Goal: Task Accomplishment & Management: Manage account settings

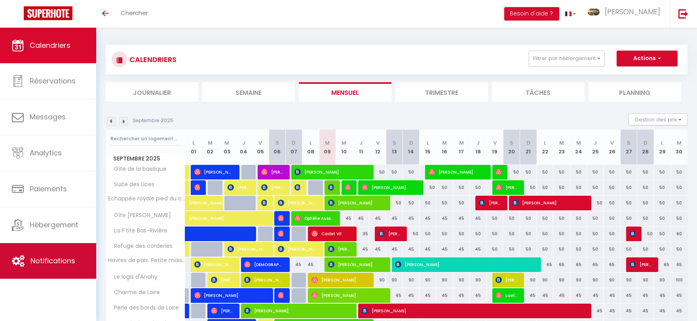
click at [49, 262] on span "Notifications" at bounding box center [52, 261] width 45 height 10
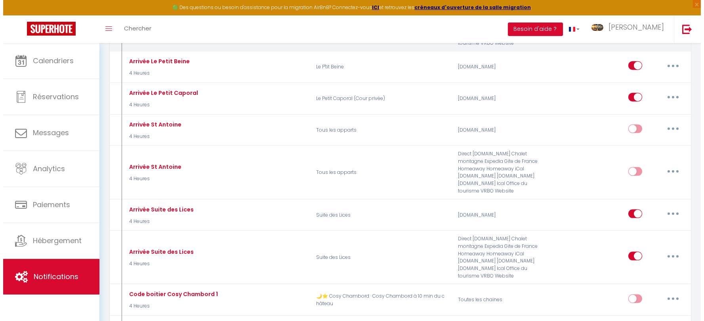
scroll to position [2243, 0]
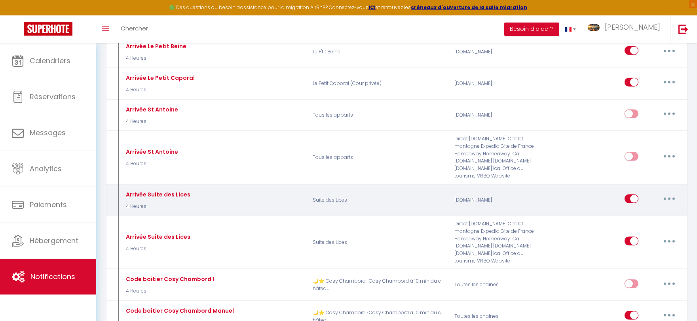
click at [670, 198] on icon "button" at bounding box center [669, 199] width 2 height 2
click at [656, 211] on link "Editer" at bounding box center [649, 217] width 59 height 13
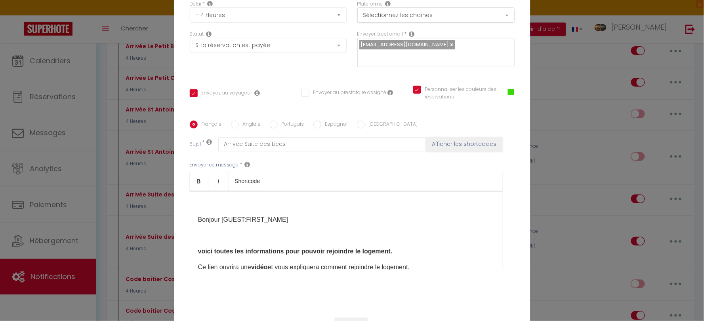
scroll to position [81, 0]
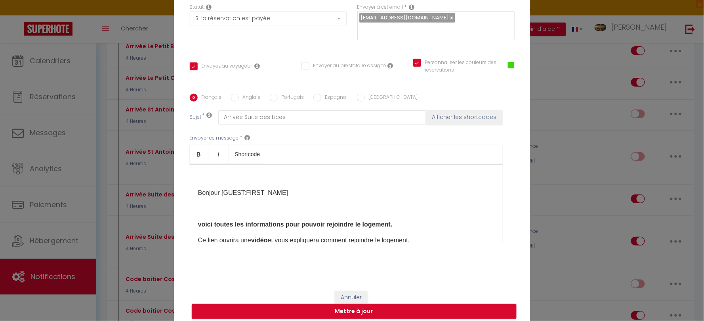
click at [239, 94] on label "Anglais" at bounding box center [250, 98] width 22 height 9
click at [238, 94] on input "Anglais" at bounding box center [235, 98] width 8 height 8
radio input "true"
checkbox input "true"
checkbox input "false"
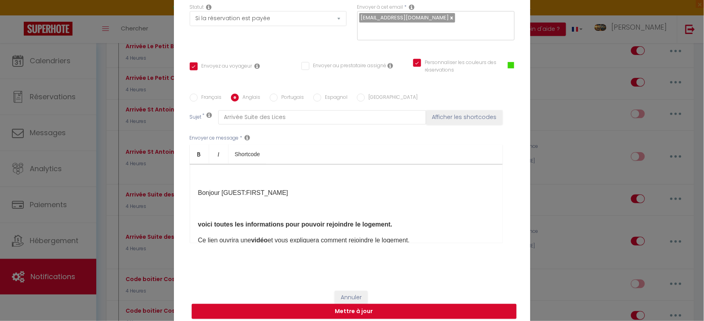
checkbox input "true"
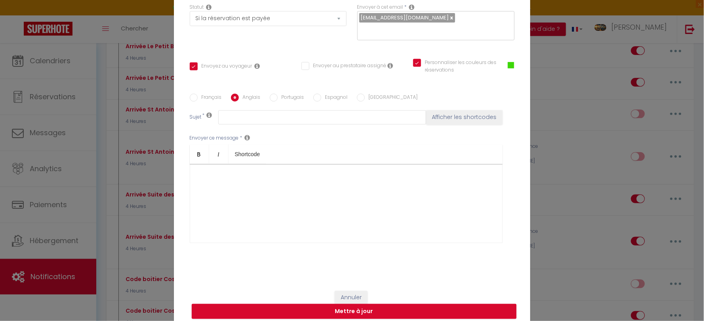
click at [287, 94] on label "Portugais" at bounding box center [291, 98] width 27 height 9
click at [278, 94] on input "Portugais" at bounding box center [274, 98] width 8 height 8
radio input "true"
checkbox input "true"
checkbox input "false"
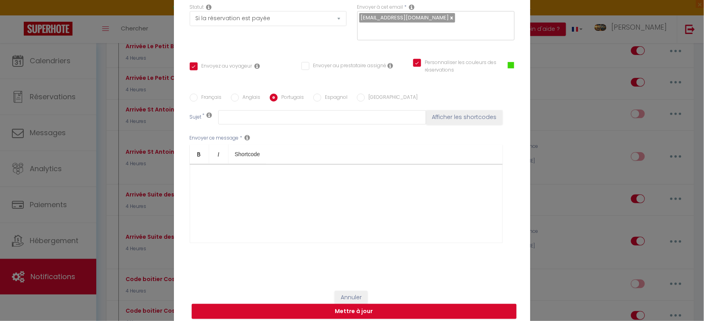
checkbox input "true"
click at [321, 94] on label "Espagnol" at bounding box center [334, 98] width 27 height 9
click at [319, 94] on input "Espagnol" at bounding box center [317, 98] width 8 height 8
radio input "true"
checkbox input "true"
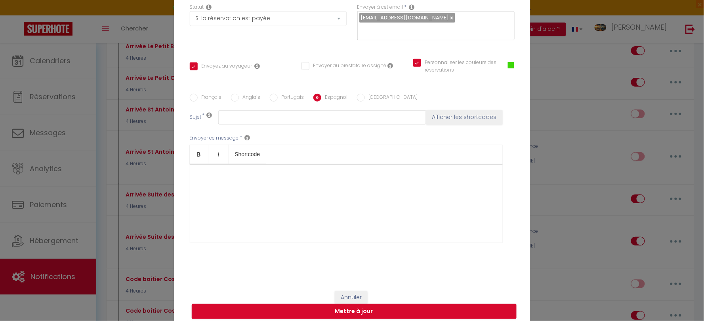
checkbox input "false"
checkbox input "true"
type input "Hola"
click at [366, 94] on label "[GEOGRAPHIC_DATA]" at bounding box center [391, 98] width 53 height 9
click at [365, 94] on input "[GEOGRAPHIC_DATA]" at bounding box center [361, 98] width 8 height 8
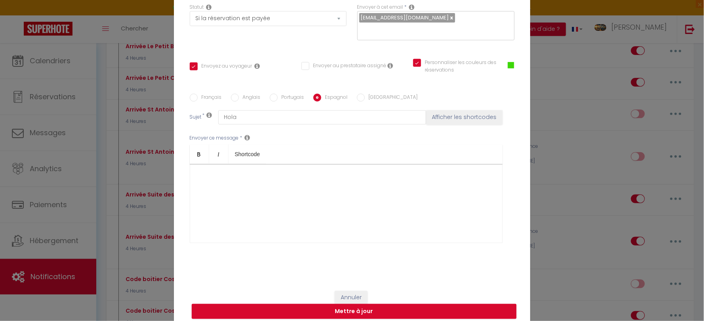
radio input "true"
checkbox input "true"
checkbox input "false"
checkbox input "true"
type input "Ciao"
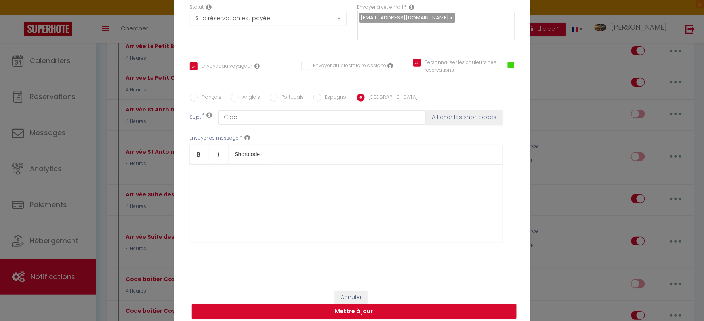
click at [202, 94] on label "Français" at bounding box center [210, 98] width 24 height 9
click at [198, 94] on input "Français" at bounding box center [194, 98] width 8 height 8
radio input "true"
checkbox input "true"
checkbox input "false"
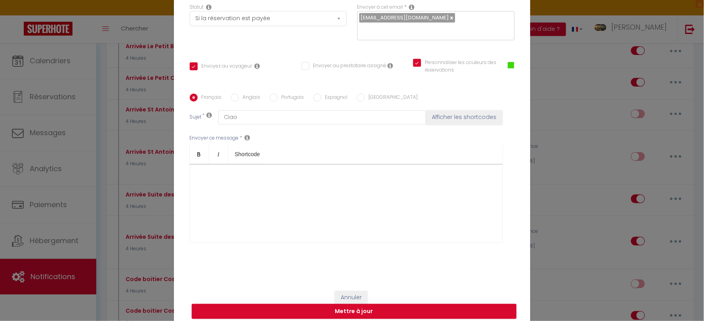
checkbox input "true"
type input "Arrivée Suite des Lices"
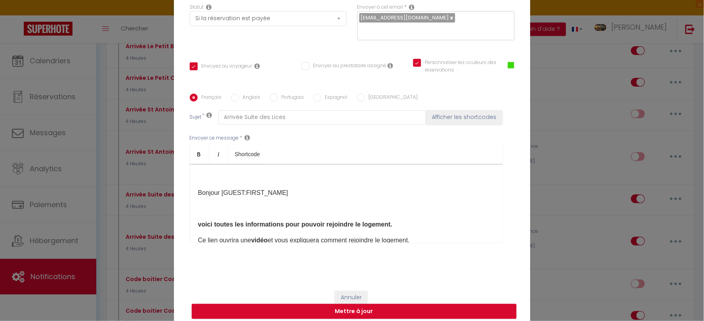
click at [194, 181] on div "​ Bonjour [GUEST:FIRST_NAME]​ voici toutes les informations pour pouvoir rejoin…" at bounding box center [346, 203] width 313 height 79
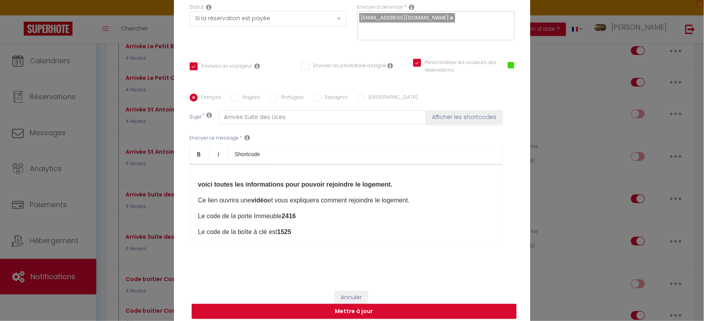
scroll to position [44, 0]
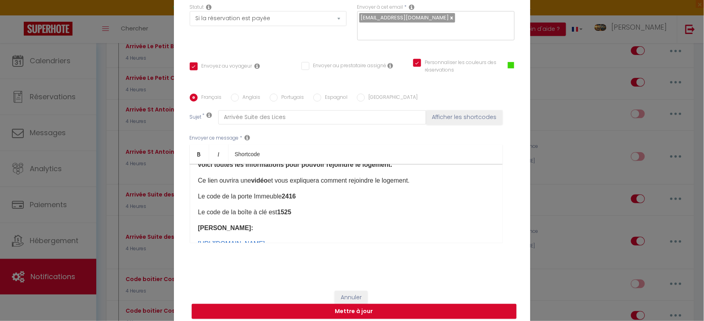
click at [299, 210] on p "Le code de la boîte à clé est ​15 25" at bounding box center [346, 213] width 296 height 10
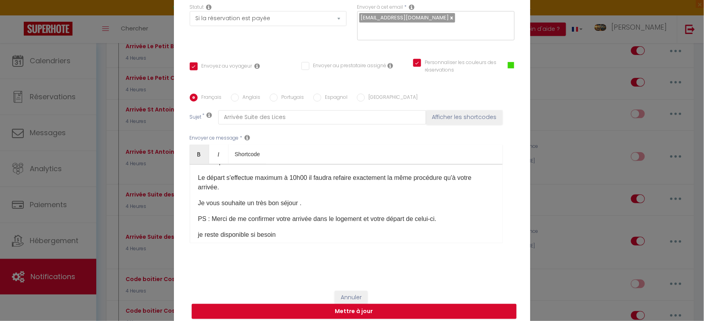
scroll to position [173, 0]
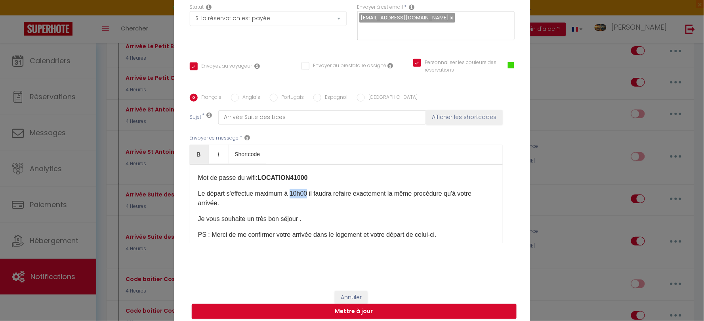
drag, startPoint x: 304, startPoint y: 188, endPoint x: 289, endPoint y: 192, distance: 15.1
click at [289, 192] on p "Le départ s'effectue maximum à 10h00 il faudra refaire exactement la même procé…" at bounding box center [346, 198] width 296 height 19
drag, startPoint x: 200, startPoint y: 148, endPoint x: 219, endPoint y: 160, distance: 22.4
click at [200, 148] on link "Bold" at bounding box center [199, 154] width 19 height 19
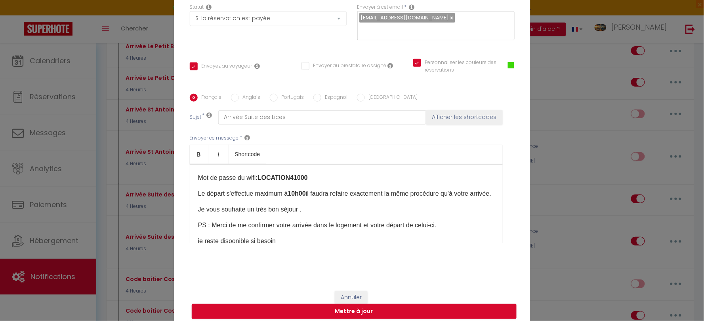
click at [292, 207] on div "Bonjour [GUEST:FIRST_NAME]​ voici toutes les informations pour pouvoir rejoindr…" at bounding box center [346, 203] width 313 height 79
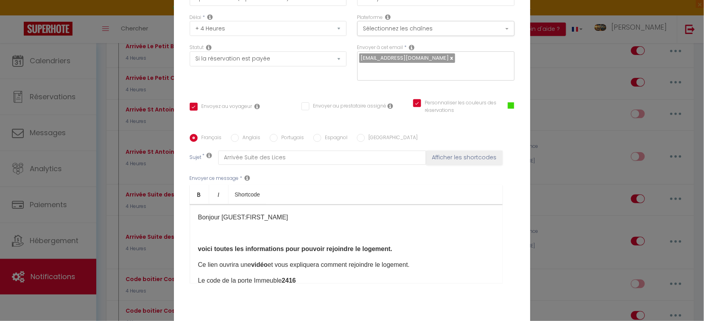
scroll to position [81, 0]
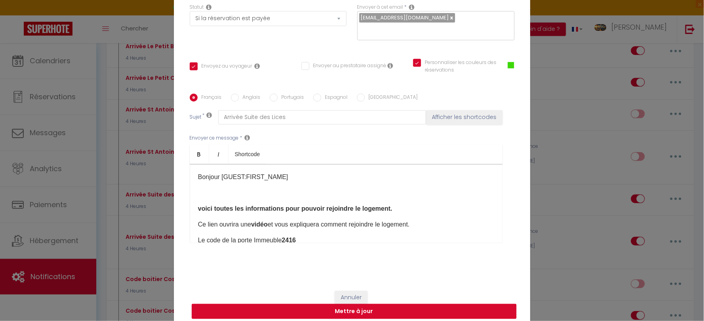
click at [416, 304] on button "Mettre à jour" at bounding box center [354, 311] width 325 height 15
checkbox input "true"
checkbox input "false"
checkbox input "true"
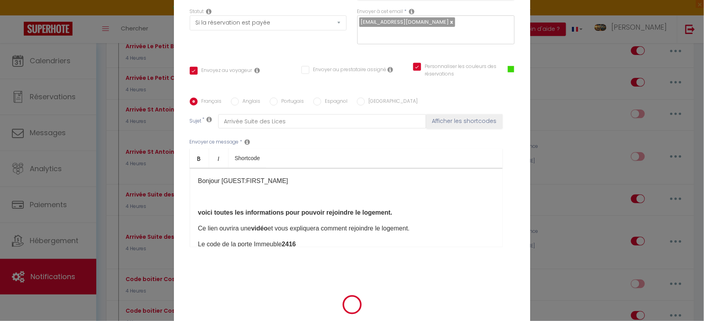
scroll to position [77, 0]
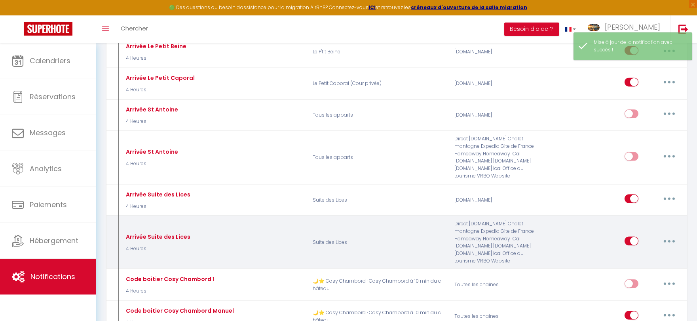
select select
checkbox input "false"
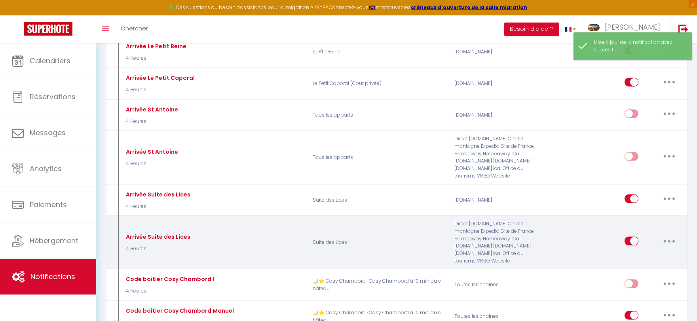
click at [671, 235] on button "button" at bounding box center [669, 241] width 22 height 13
click at [633, 253] on link "Editer" at bounding box center [649, 259] width 59 height 13
type input "Arrivée Suite des Lices"
select select "3"
select select "4 Heures"
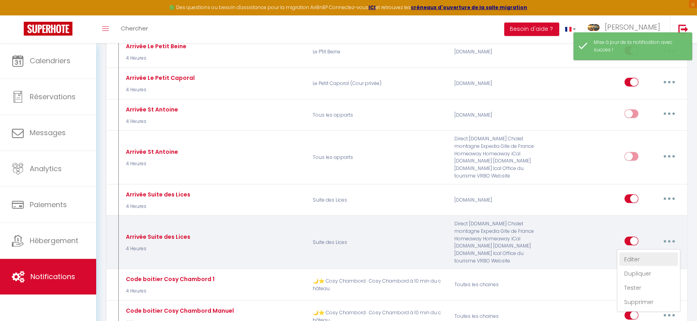
select select "if_deposit_is_paid"
checkbox input "true"
checkbox input "false"
checkbox input "true"
radio input "true"
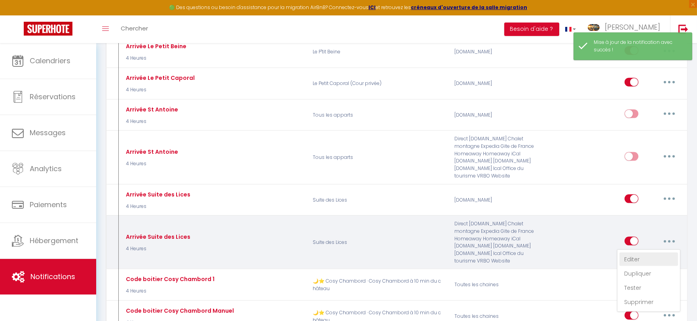
type input "Arrivée Suite des Lices"
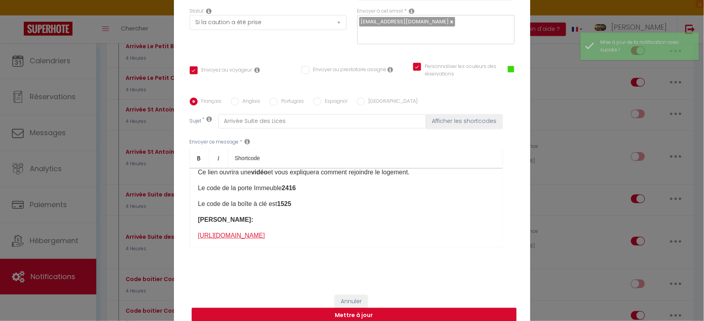
scroll to position [88, 0]
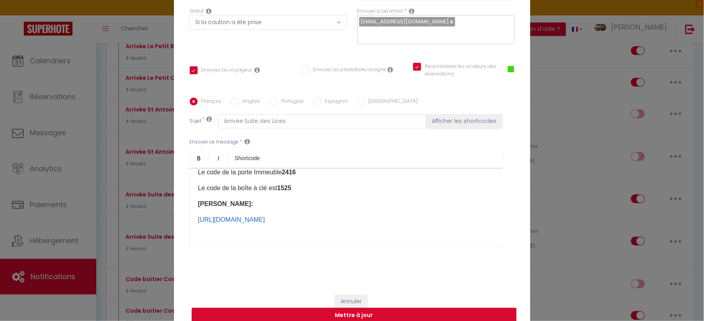
click at [296, 184] on p "Le code de la boîte à clé est ​15 25" at bounding box center [346, 189] width 296 height 10
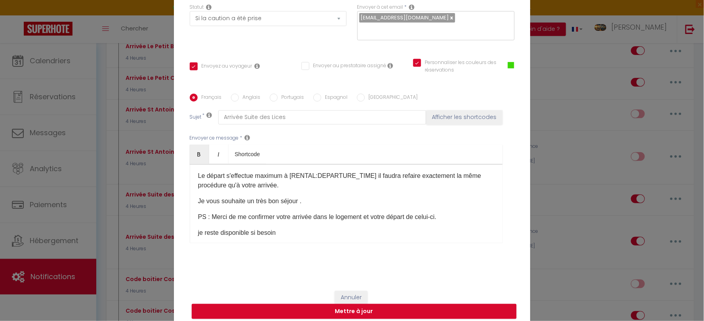
scroll to position [220, 0]
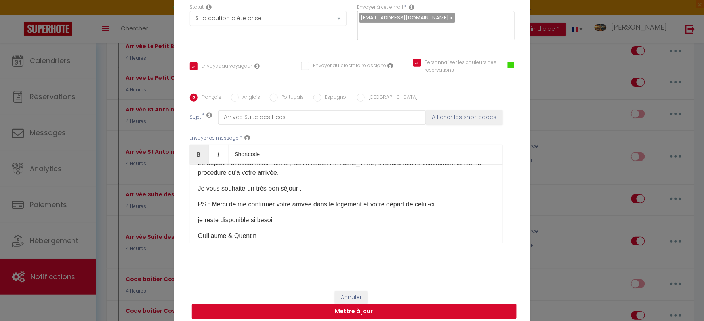
click at [368, 307] on button "Mettre à jour" at bounding box center [354, 311] width 325 height 15
checkbox input "true"
checkbox input "false"
checkbox input "true"
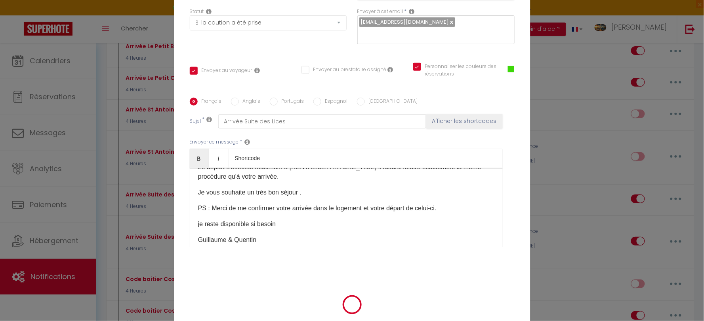
scroll to position [77, 0]
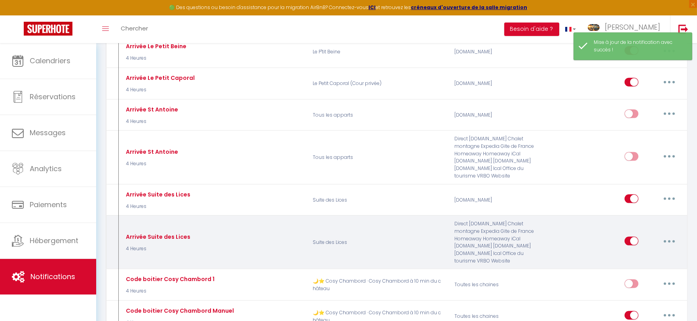
click at [675, 235] on button "button" at bounding box center [669, 241] width 22 height 13
click at [650, 253] on link "Editer" at bounding box center [649, 259] width 59 height 13
type input "Arrivée Suite des Lices"
select select "3"
select select "4 Heures"
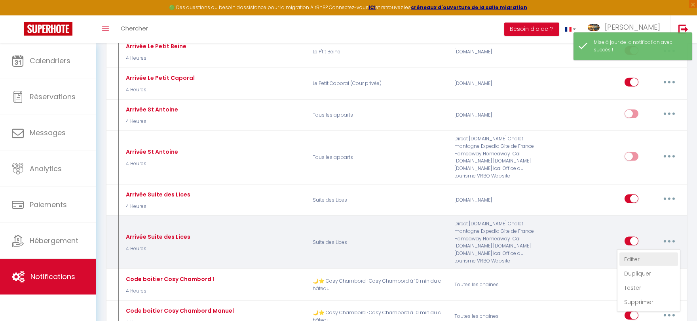
select select "if_deposit_is_paid"
checkbox input "true"
checkbox input "false"
checkbox input "true"
radio input "true"
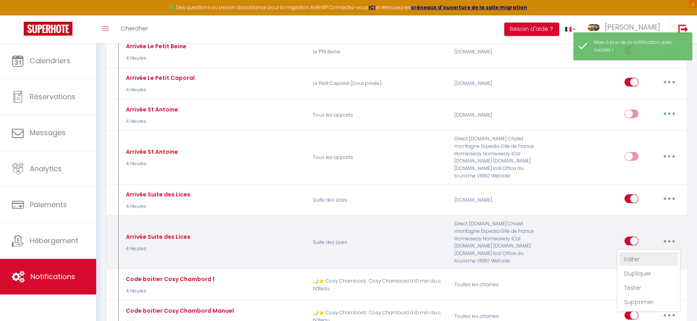
type input "Arrivée Suite des Lices"
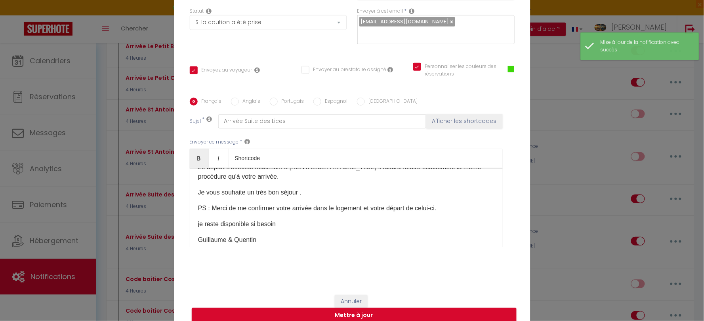
click at [256, 98] on label "Anglais" at bounding box center [250, 102] width 22 height 9
click at [239, 98] on input "Anglais" at bounding box center [235, 102] width 8 height 8
radio input "true"
checkbox input "true"
checkbox input "false"
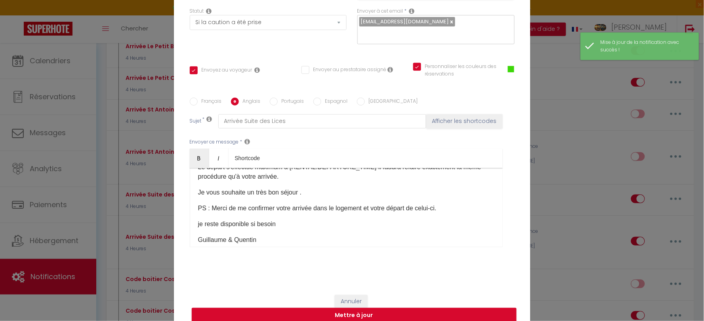
checkbox input "true"
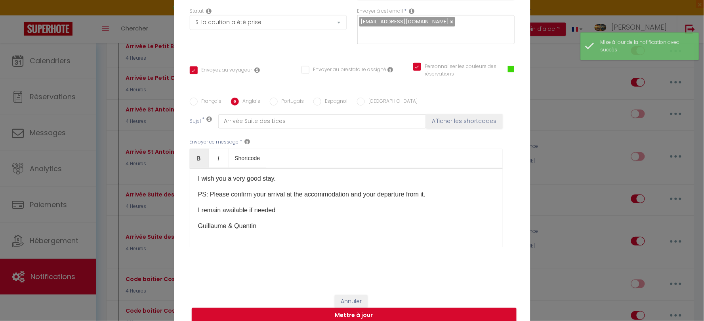
scroll to position [202, 0]
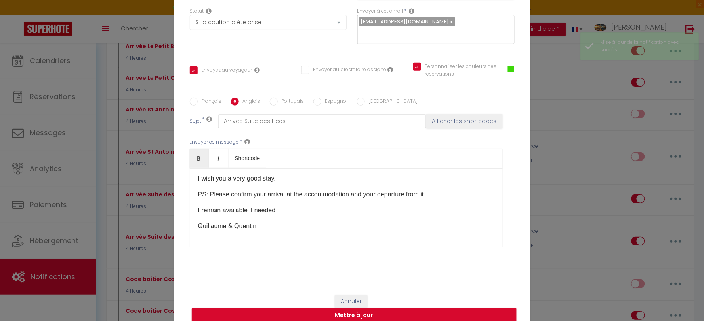
click at [282, 98] on label "Portugais" at bounding box center [291, 102] width 27 height 9
click at [278, 98] on input "Portugais" at bounding box center [274, 102] width 8 height 8
radio input "true"
checkbox input "true"
checkbox input "false"
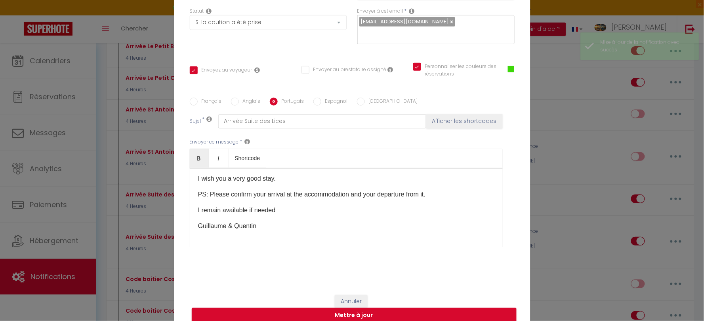
checkbox input "true"
type input "Olá"
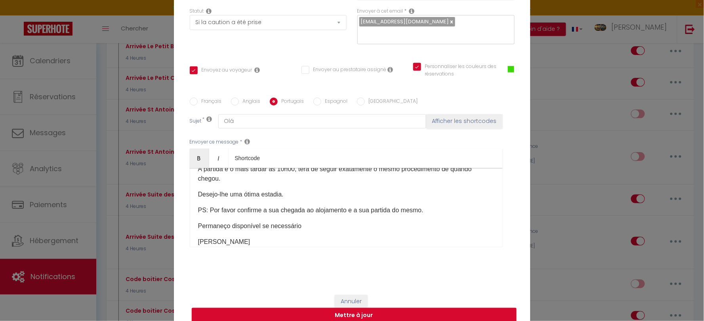
click at [243, 91] on div "Français Anglais Portugais Espagnol Italien Sujet * Olá Afficher les shortcodes…" at bounding box center [352, 177] width 325 height 183
click at [247, 98] on label "Anglais" at bounding box center [250, 102] width 22 height 9
click at [239, 98] on input "Anglais" at bounding box center [235, 102] width 8 height 8
radio input "true"
checkbox input "true"
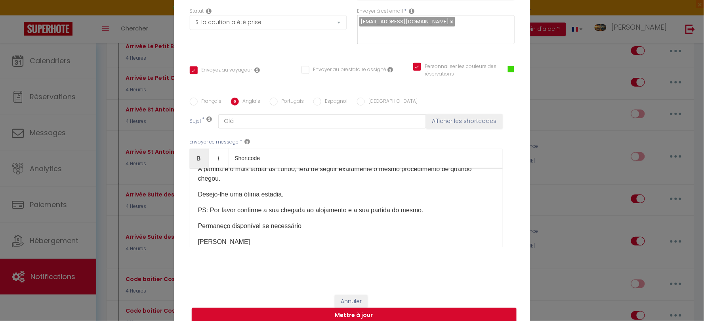
checkbox input "false"
checkbox input "true"
type input "Arrivée Suite des Lices"
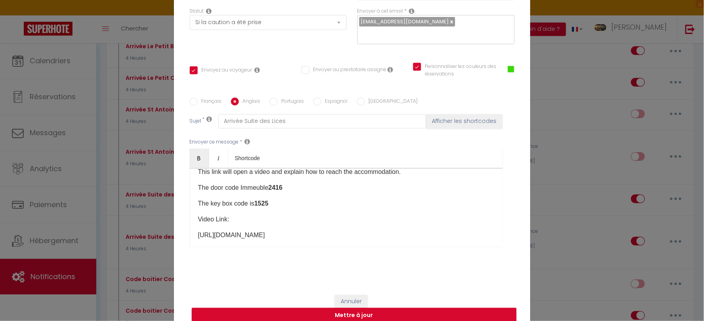
scroll to position [26, 0]
click at [274, 217] on p "The key box code is 1525" at bounding box center [346, 219] width 296 height 10
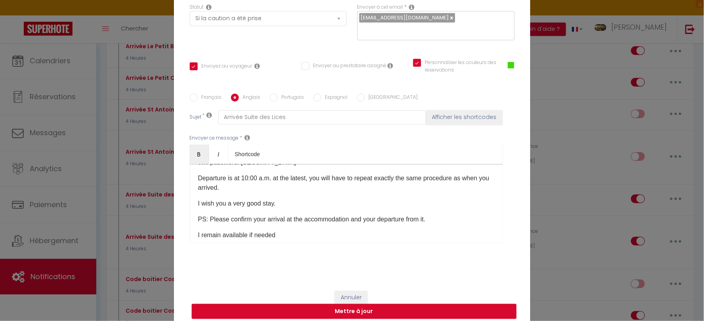
scroll to position [158, 0]
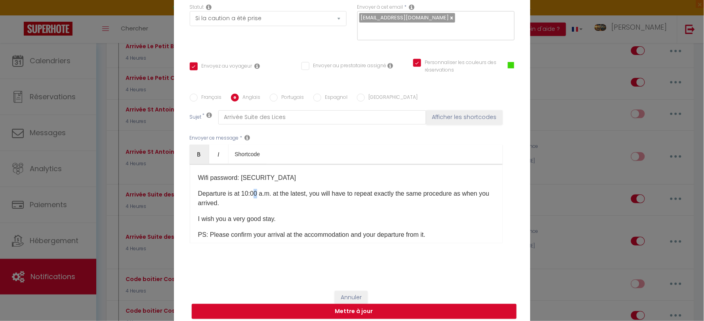
click at [254, 189] on p "Departure is at 10:00 a.m. at the latest, you will have to repeat exactly the s…" at bounding box center [346, 198] width 296 height 19
drag, startPoint x: 269, startPoint y: 188, endPoint x: 239, endPoint y: 188, distance: 30.1
click at [239, 189] on p "Departure is at 10:00 a.m. at the latest, you will have to repeat exactly the s…" at bounding box center [346, 198] width 296 height 19
click at [197, 151] on icon "Bold" at bounding box center [199, 154] width 6 height 6
click at [311, 215] on p "I wish you a very good stay." at bounding box center [346, 220] width 296 height 10
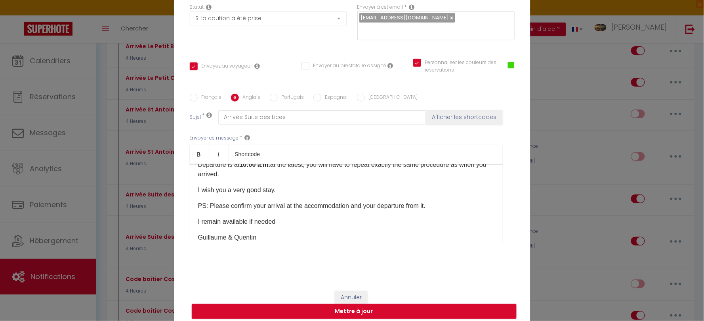
scroll to position [202, 0]
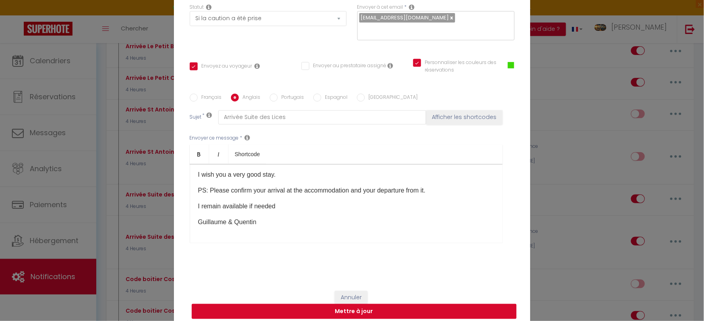
click at [347, 304] on button "Mettre à jour" at bounding box center [354, 311] width 325 height 15
checkbox input "true"
checkbox input "false"
checkbox input "true"
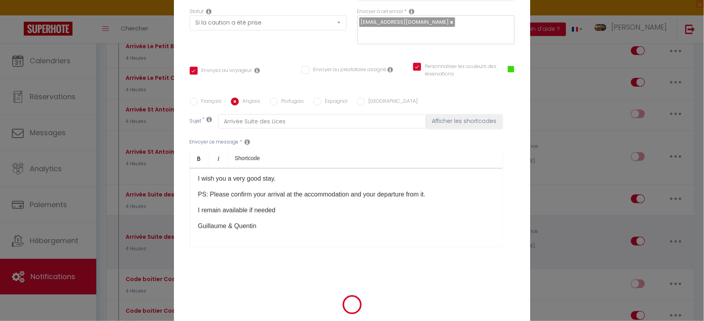
scroll to position [77, 0]
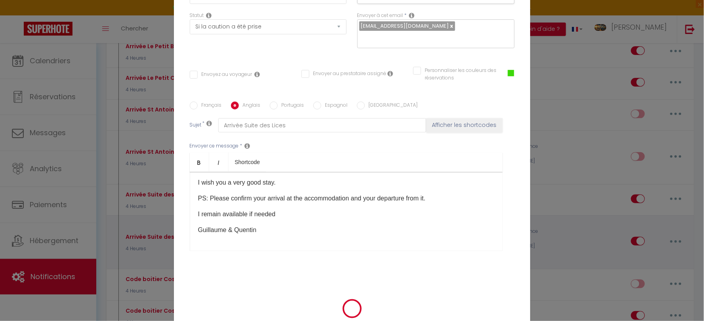
select select "1"
select select
checkbox input "false"
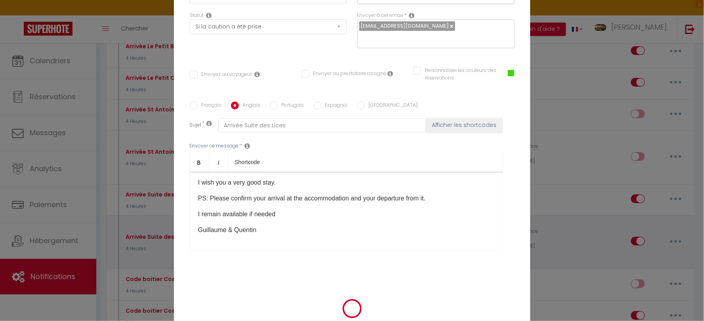
checkbox input "false"
radio input "false"
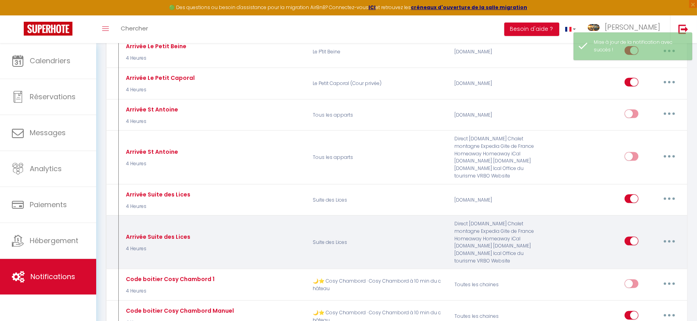
select select
checkbox input "false"
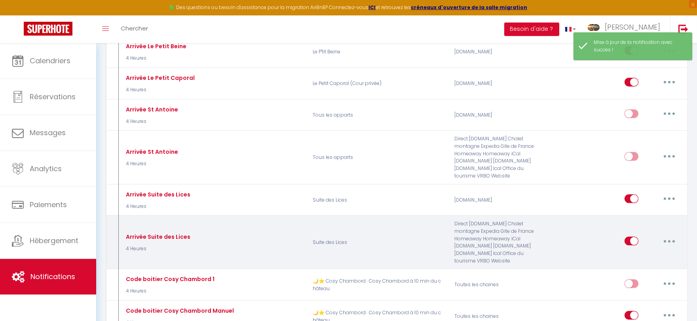
click at [672, 235] on button "button" at bounding box center [669, 241] width 22 height 13
click at [634, 253] on link "Editer" at bounding box center [649, 259] width 59 height 13
type input "Arrivée Suite des Lices"
select select "3"
select select "4 Heures"
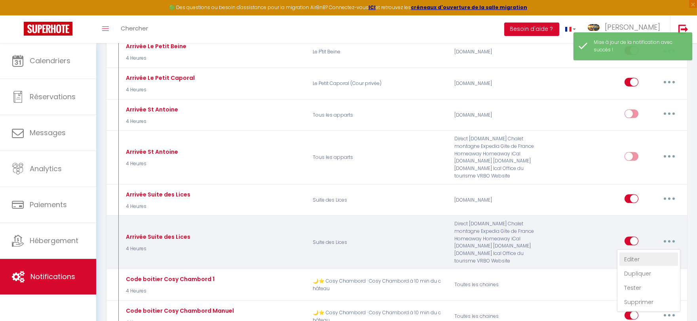
select select "if_deposit_is_paid"
checkbox input "true"
checkbox input "false"
checkbox input "true"
radio input "true"
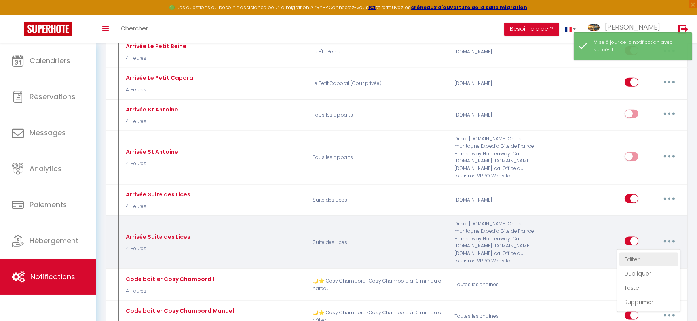
type input "Arrivée Suite des Lices"
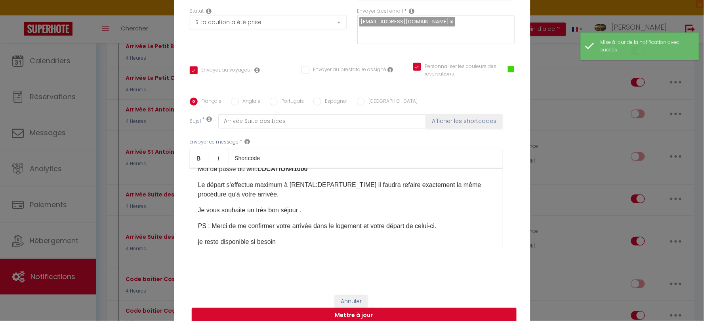
click at [292, 98] on label "Portugais" at bounding box center [291, 102] width 27 height 9
click at [278, 98] on input "Portugais" at bounding box center [274, 102] width 8 height 8
radio input "true"
checkbox input "true"
checkbox input "false"
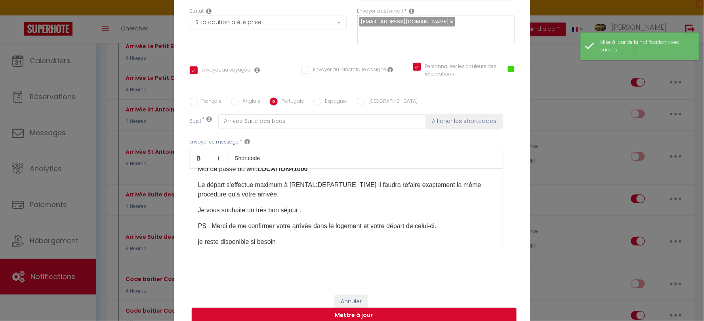
checkbox input "true"
type input "Olá"
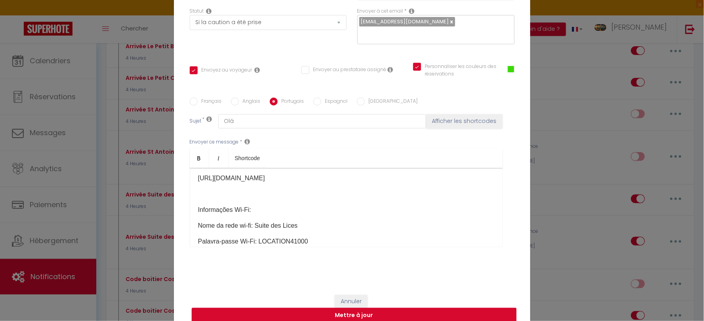
scroll to position [70, 0]
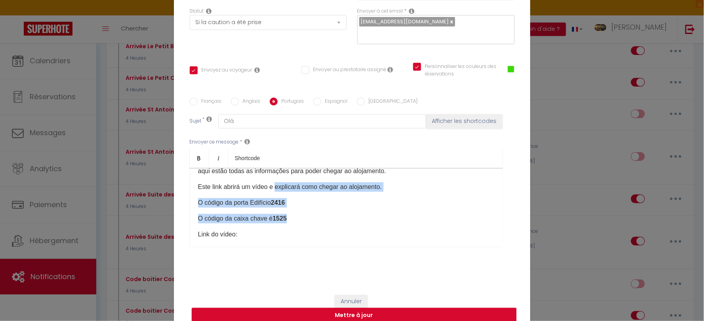
drag, startPoint x: 295, startPoint y: 188, endPoint x: 272, endPoint y: 186, distance: 23.8
click at [272, 186] on div "​ Olá [GUEST:FIRST_NAME]​ aqui estão todas as informações para poder chegar ao …" at bounding box center [346, 207] width 313 height 79
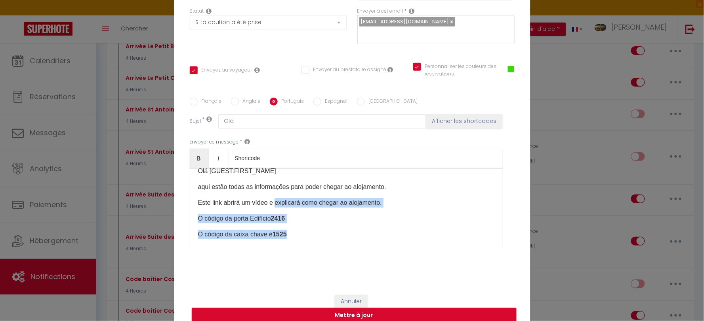
click at [296, 223] on div "​ Olá [GUEST:FIRST_NAME]​ aqui estão todas as informações para poder chegar ao …" at bounding box center [346, 207] width 313 height 79
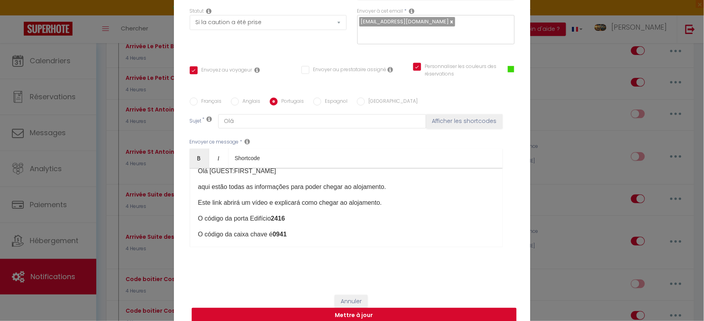
click at [360, 315] on button "Mettre à jour" at bounding box center [354, 315] width 325 height 15
checkbox input "true"
checkbox input "false"
checkbox input "true"
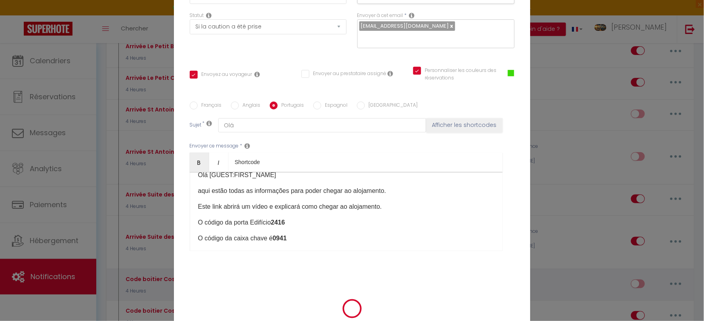
scroll to position [77, 0]
select select "1"
select select
checkbox input "false"
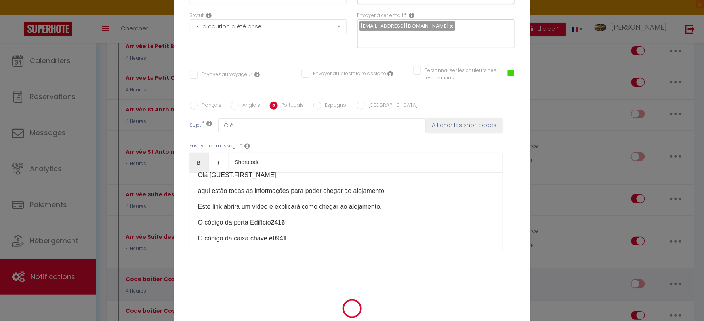
checkbox input "false"
radio input "false"
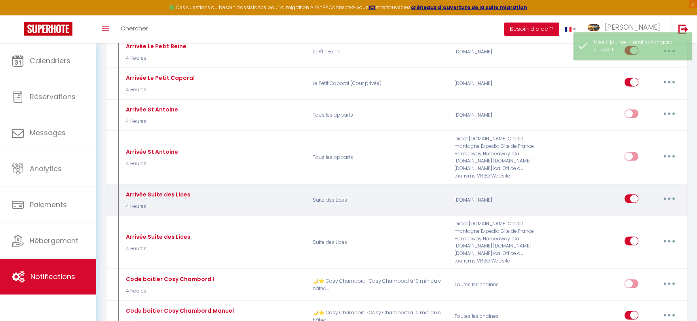
select select
checkbox input "false"
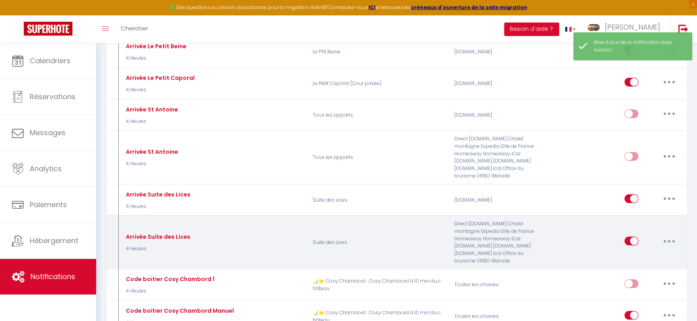
click at [677, 235] on button "button" at bounding box center [669, 241] width 22 height 13
click at [645, 253] on link "Editer" at bounding box center [649, 259] width 59 height 13
type input "Arrivée Suite des Lices"
select select "3"
select select "4 Heures"
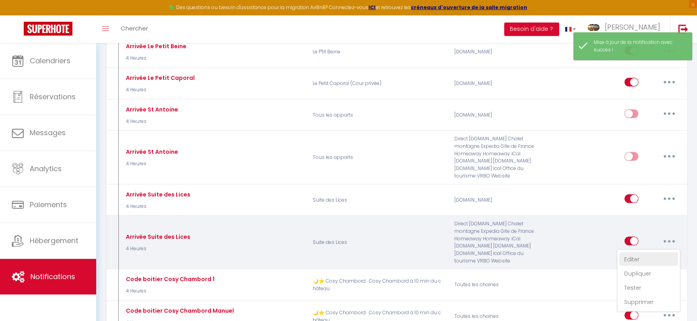
select select "if_deposit_is_paid"
checkbox input "true"
checkbox input "false"
checkbox input "true"
radio input "true"
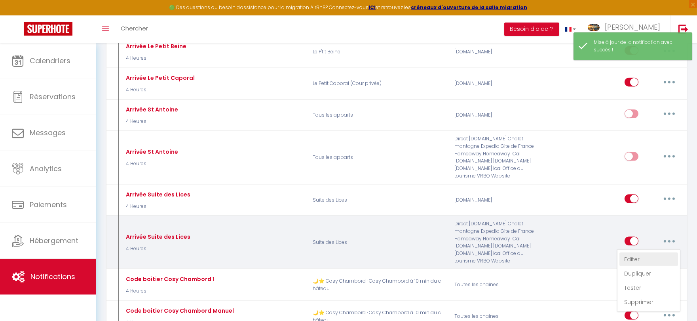
type input "Arrivée Suite des Lices"
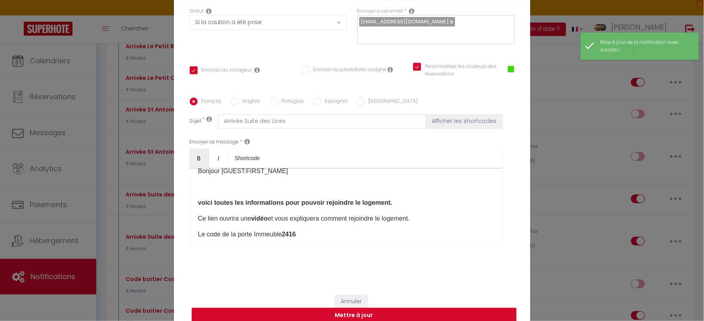
click at [334, 98] on label "Espagnol" at bounding box center [334, 102] width 27 height 9
click at [321, 98] on input "Espagnol" at bounding box center [317, 102] width 8 height 8
radio input "true"
checkbox input "true"
checkbox input "false"
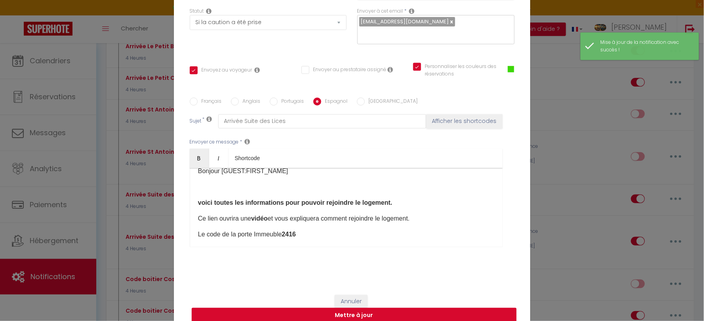
checkbox input "true"
type input "Hola"
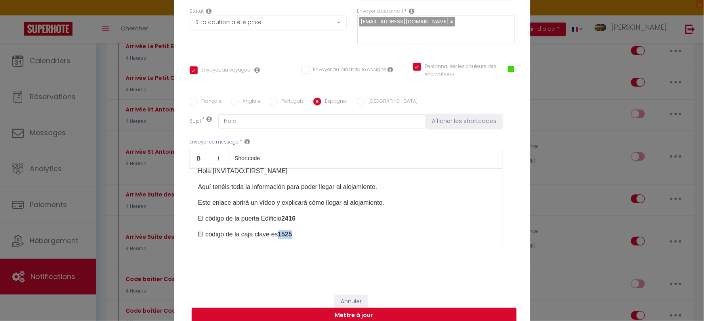
drag, startPoint x: 299, startPoint y: 232, endPoint x: 277, endPoint y: 227, distance: 21.9
click at [277, 230] on p "El código de la caja clave es 1525" at bounding box center [346, 235] width 296 height 10
click at [350, 308] on button "Mettre à jour" at bounding box center [354, 315] width 325 height 15
checkbox input "true"
checkbox input "false"
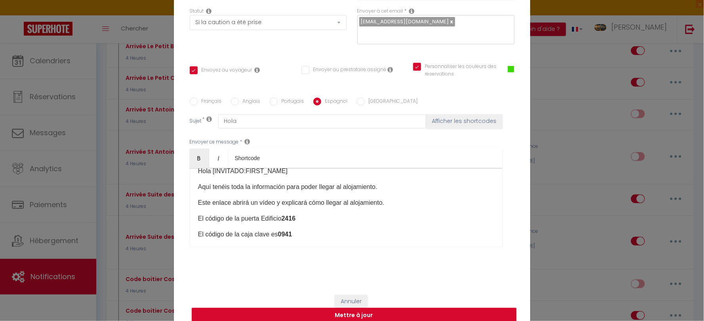
checkbox input "true"
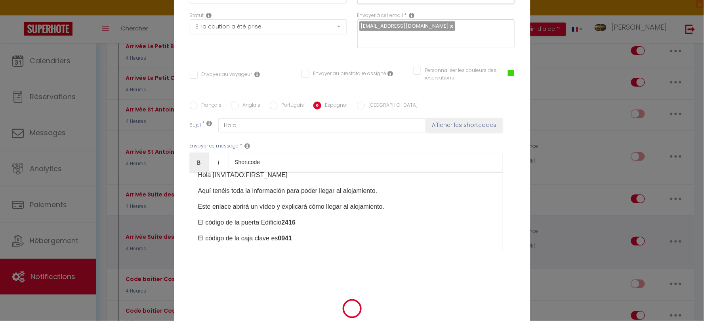
select select "1"
select select
checkbox input "false"
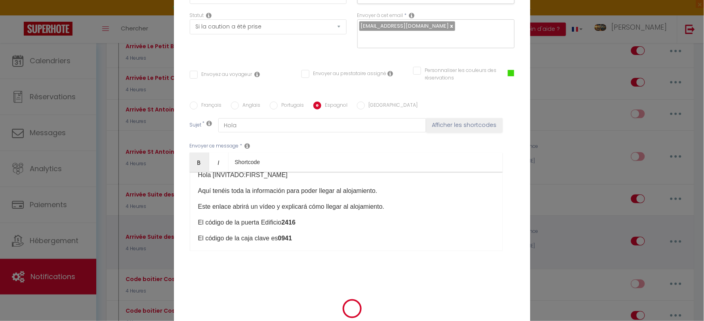
checkbox input "false"
radio input "false"
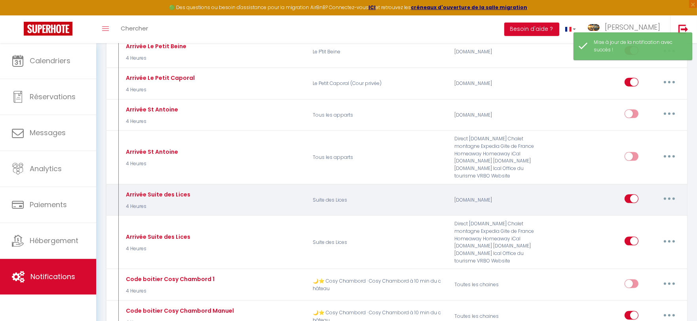
select select
checkbox input "false"
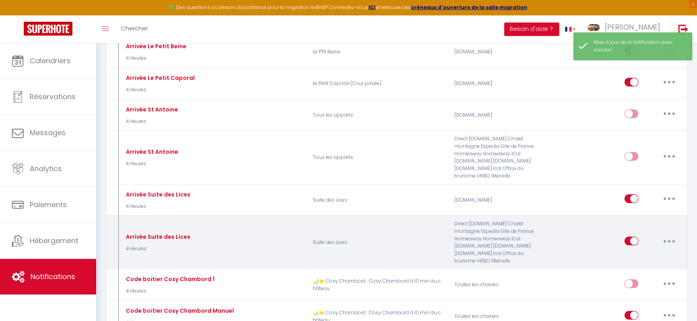
click at [669, 235] on button "button" at bounding box center [669, 241] width 22 height 13
click at [648, 253] on link "Editer" at bounding box center [649, 259] width 59 height 13
type input "Arrivée Suite des Lices"
select select "3"
select select "4 Heures"
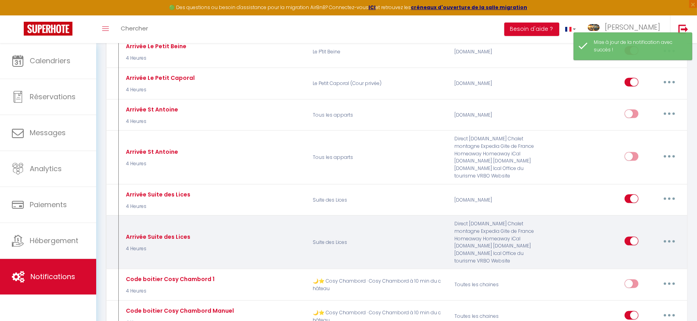
select select "if_deposit_is_paid"
checkbox input "true"
checkbox input "false"
checkbox input "true"
radio input "true"
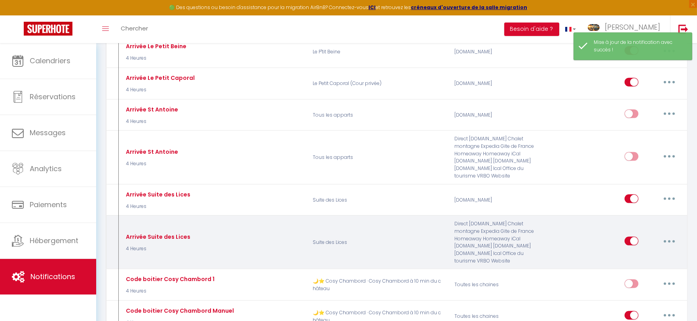
type input "Arrivée Suite des Lices"
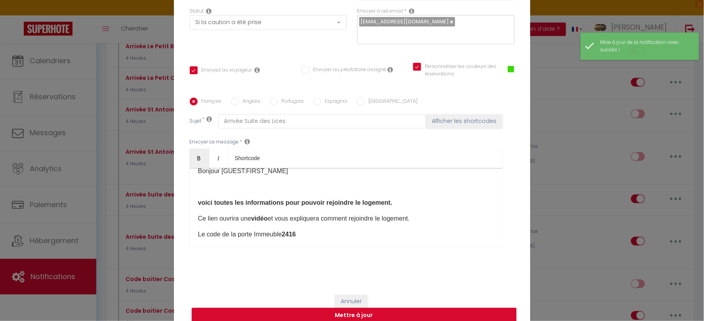
click at [373, 98] on label "[GEOGRAPHIC_DATA]" at bounding box center [391, 102] width 53 height 9
click at [365, 98] on input "[GEOGRAPHIC_DATA]" at bounding box center [361, 102] width 8 height 8
radio input "true"
checkbox input "true"
checkbox input "false"
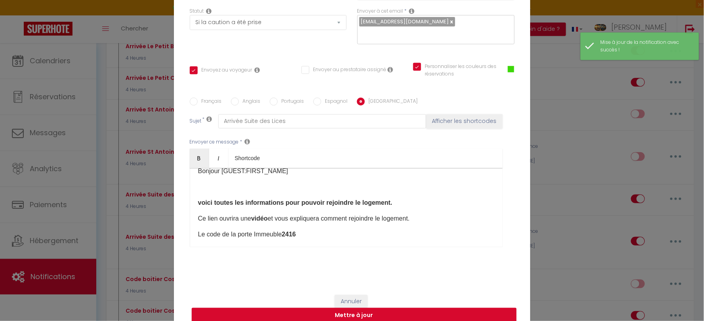
checkbox input "true"
type input "Ciao"
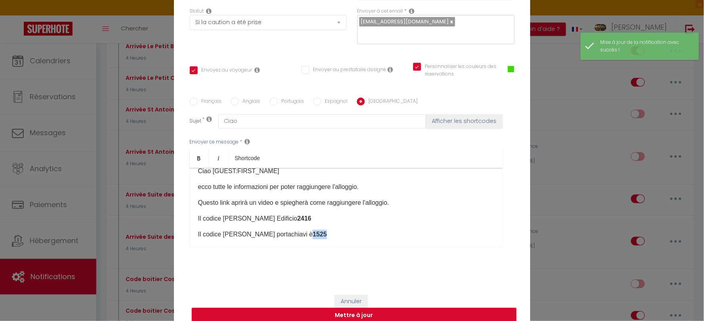
drag, startPoint x: 330, startPoint y: 228, endPoint x: 301, endPoint y: 231, distance: 29.5
click at [301, 231] on p "Il codice [PERSON_NAME] portachiavi è 1525" at bounding box center [346, 235] width 296 height 10
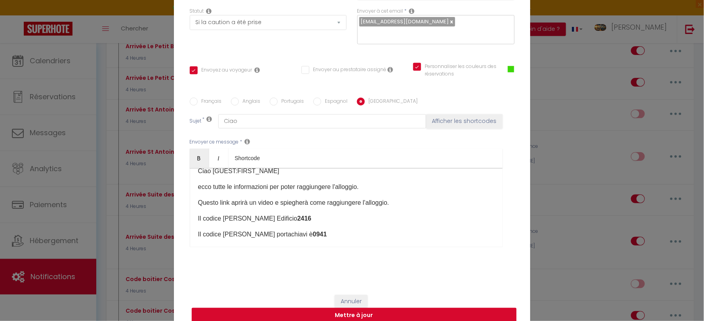
click at [375, 312] on button "Mettre à jour" at bounding box center [354, 315] width 325 height 15
checkbox input "true"
checkbox input "false"
checkbox input "true"
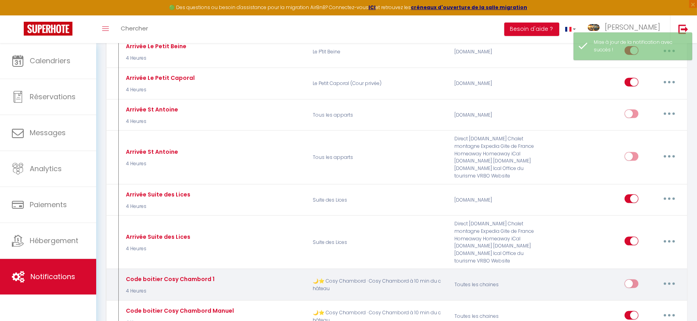
select select
checkbox input "false"
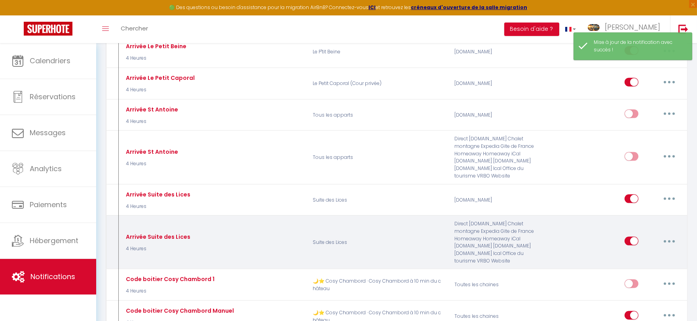
click at [665, 235] on button "button" at bounding box center [669, 241] width 22 height 13
click at [643, 253] on link "Editer" at bounding box center [649, 259] width 59 height 13
type input "Arrivée Suite des Lices"
select select "3"
select select "4 Heures"
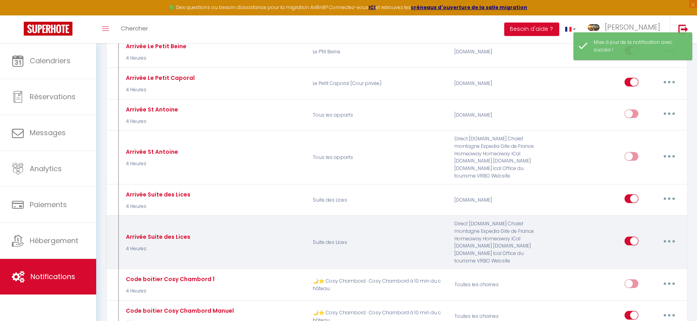
select select "if_deposit_is_paid"
checkbox input "true"
checkbox input "false"
checkbox input "true"
radio input "true"
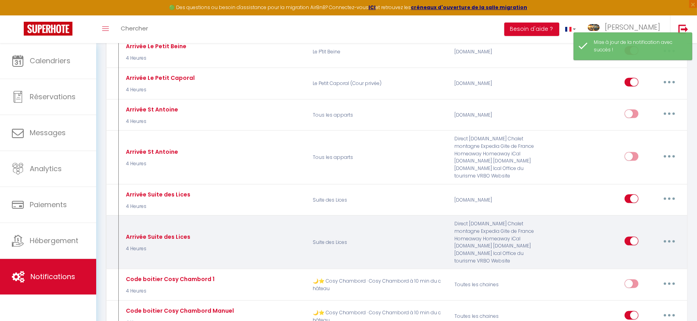
type input "Arrivée Suite des Lices"
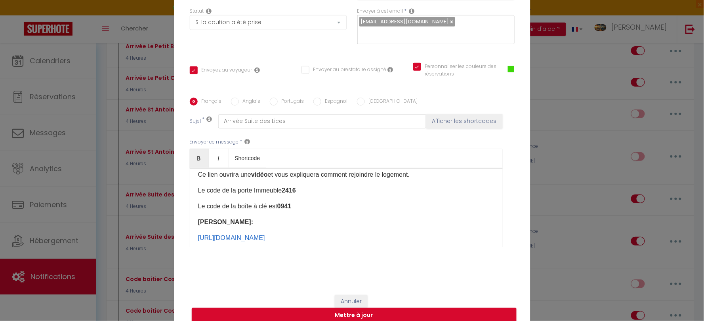
scroll to position [0, 0]
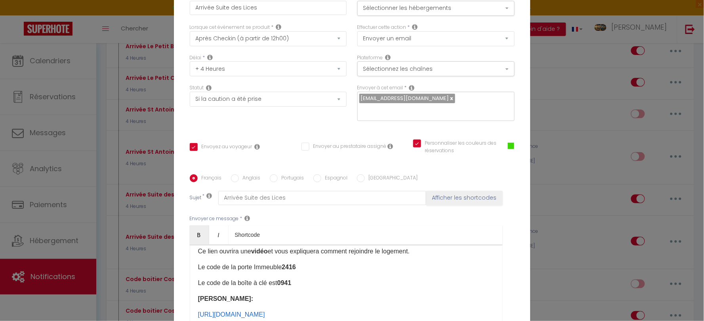
click at [580, 239] on div "Modifier la notification × Titre * Arrivée Suite des Lices Pour cet hébergement…" at bounding box center [352, 160] width 704 height 321
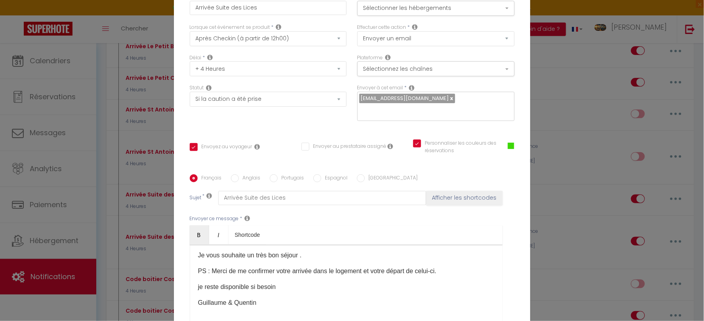
scroll to position [81, 0]
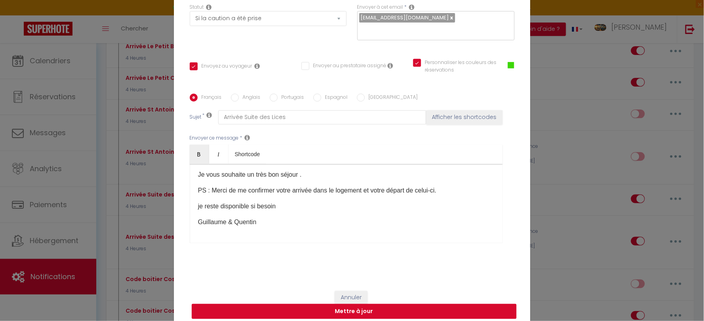
click at [366, 304] on button "Mettre à jour" at bounding box center [354, 311] width 325 height 15
checkbox input "true"
checkbox input "false"
checkbox input "true"
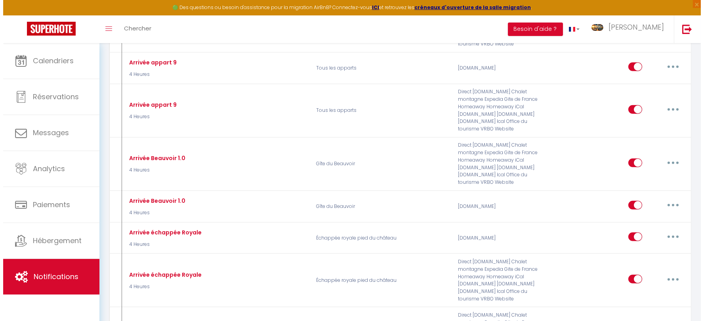
scroll to position [1408, 0]
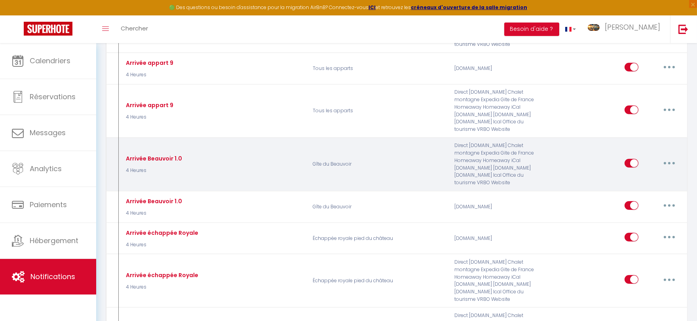
click at [672, 157] on button "button" at bounding box center [669, 163] width 22 height 13
click at [645, 175] on link "Editer" at bounding box center [649, 181] width 59 height 13
type input "Arrivée Beauvoir 1.0"
select select "3"
select select "4 Heures"
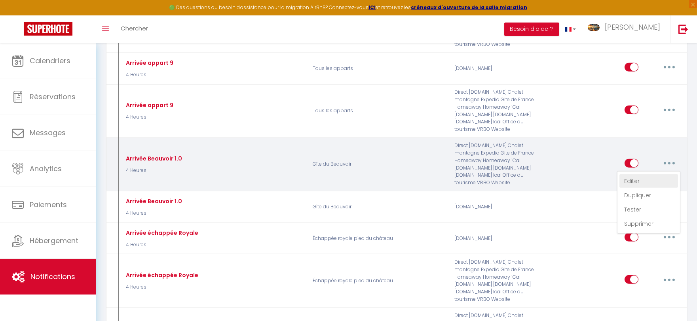
select select "if_deposit_is_paid"
checkbox input "true"
checkbox input "false"
checkbox input "true"
radio input "true"
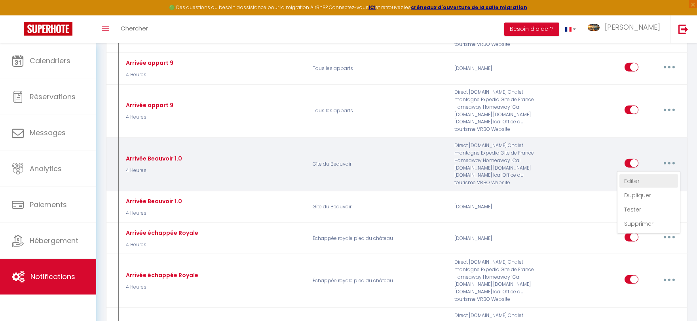
type input "Arrivée Gîte du Beauvoir"
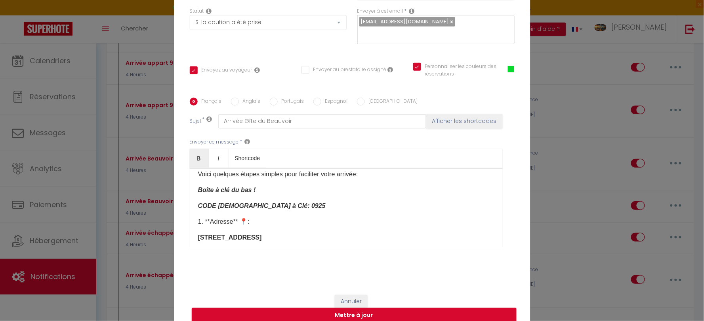
scroll to position [129, 0]
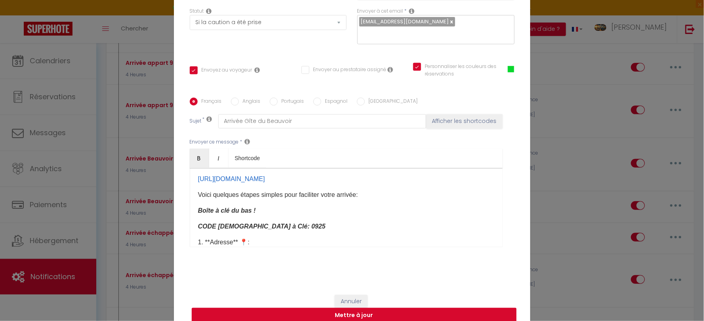
click at [371, 316] on button "Mettre à jour" at bounding box center [354, 315] width 325 height 15
checkbox input "true"
checkbox input "false"
checkbox input "true"
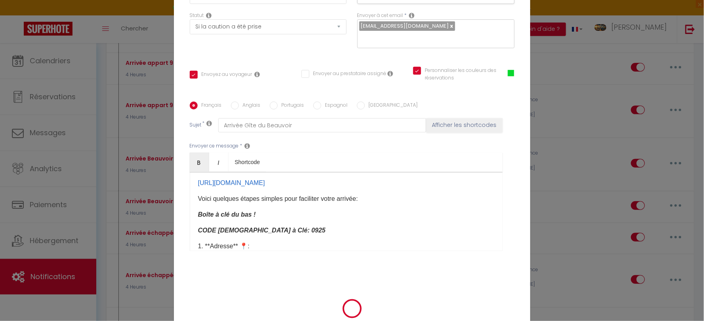
scroll to position [81, 0]
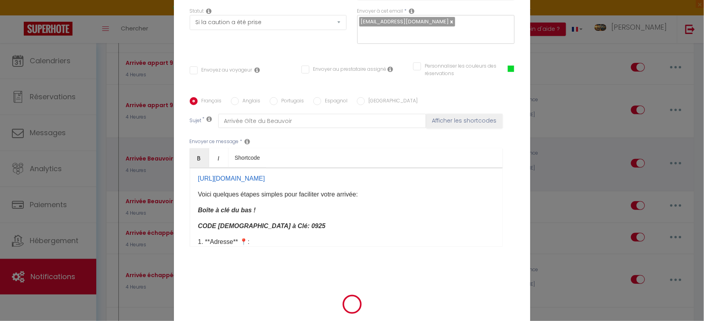
select select "1"
select select
checkbox input "false"
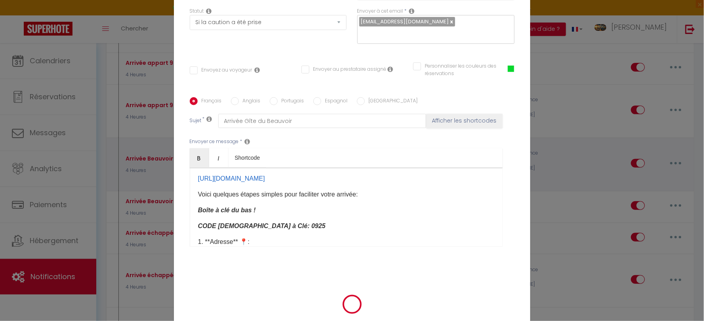
checkbox input "false"
radio input "false"
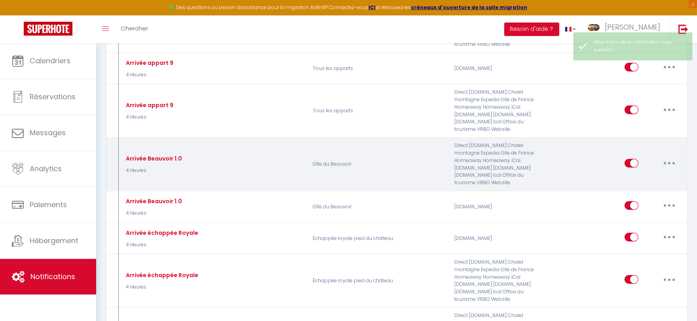
select select
checkbox input "false"
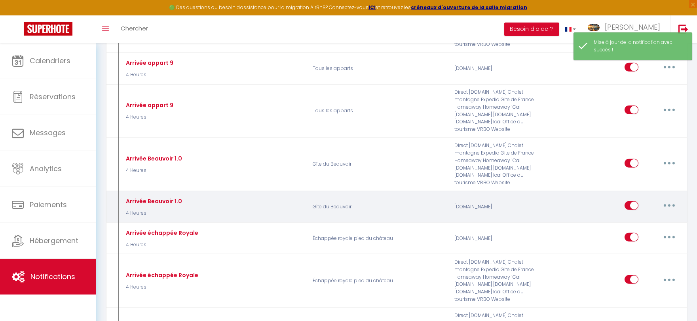
click at [671, 200] on button "button" at bounding box center [669, 206] width 22 height 13
click at [647, 217] on link "Editer" at bounding box center [649, 223] width 59 height 13
type input "Arrivée Beauvoir 1.0"
select select "3"
select select "4 Heures"
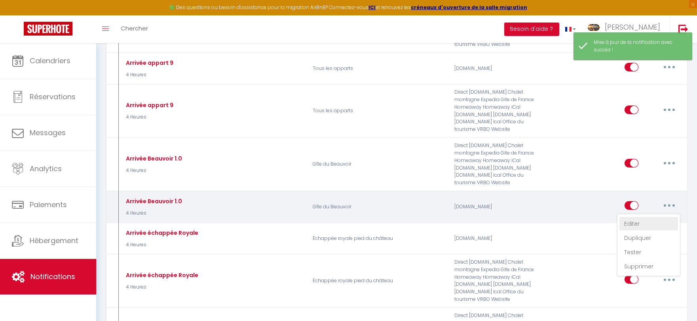
select select "if_booking_is_paid"
checkbox input "true"
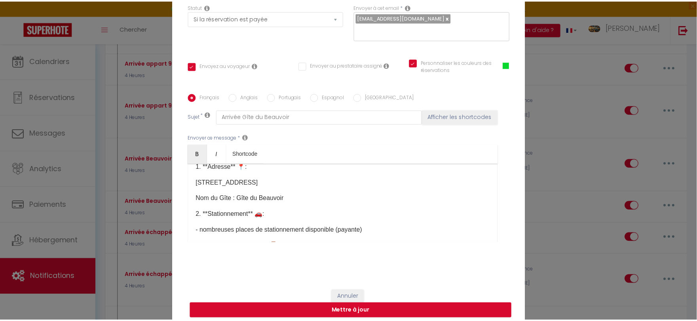
scroll to position [217, 0]
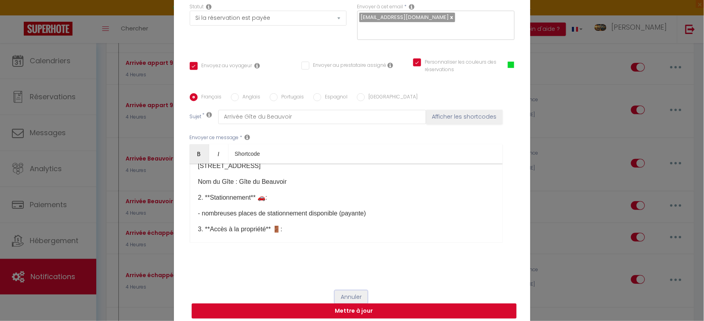
click at [351, 297] on button "Annuler" at bounding box center [351, 297] width 33 height 13
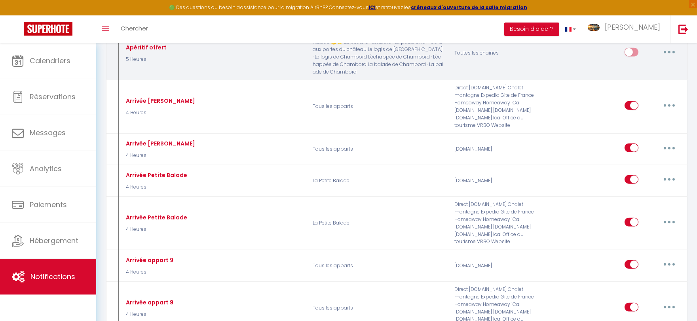
scroll to position [1143, 0]
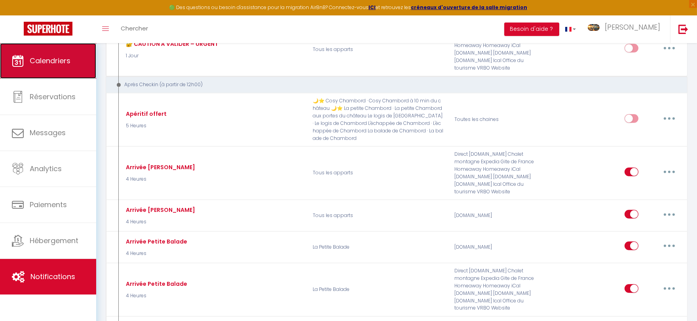
click at [61, 61] on span "Calendriers" at bounding box center [50, 61] width 41 height 10
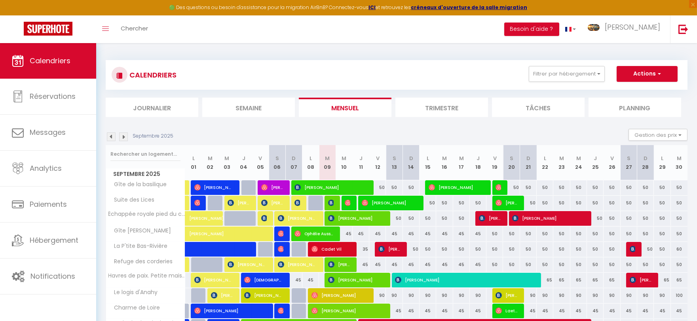
click at [309, 70] on div "CALENDRIERS Filtrer par hébergement Studio Gîte de la [GEOGRAPHIC_DATA] Échappé…" at bounding box center [397, 75] width 570 height 18
